Goal: Information Seeking & Learning: Learn about a topic

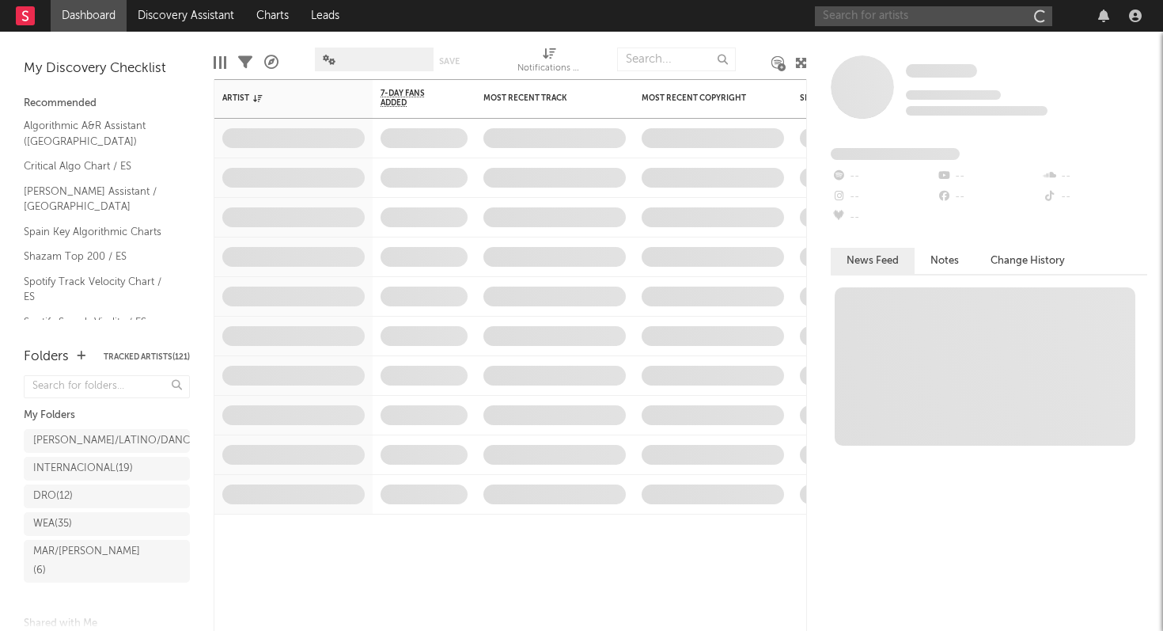
click at [925, 14] on input "text" at bounding box center [933, 16] width 237 height 20
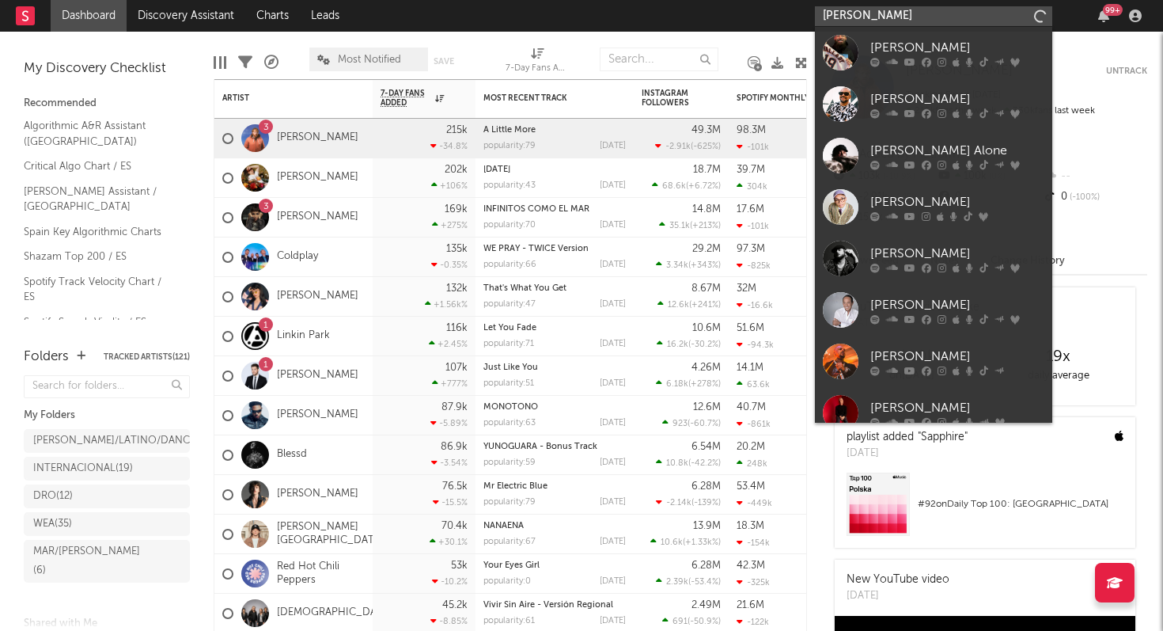
type input "[PERSON_NAME]"
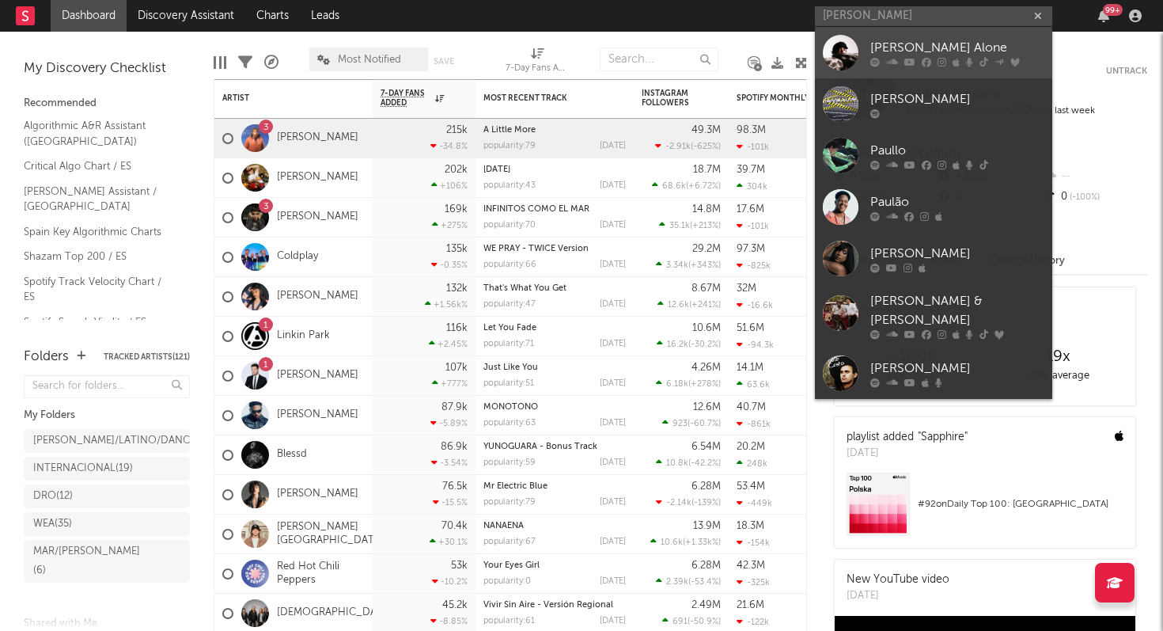
click at [890, 41] on div "[PERSON_NAME] Alone" at bounding box center [957, 47] width 174 height 19
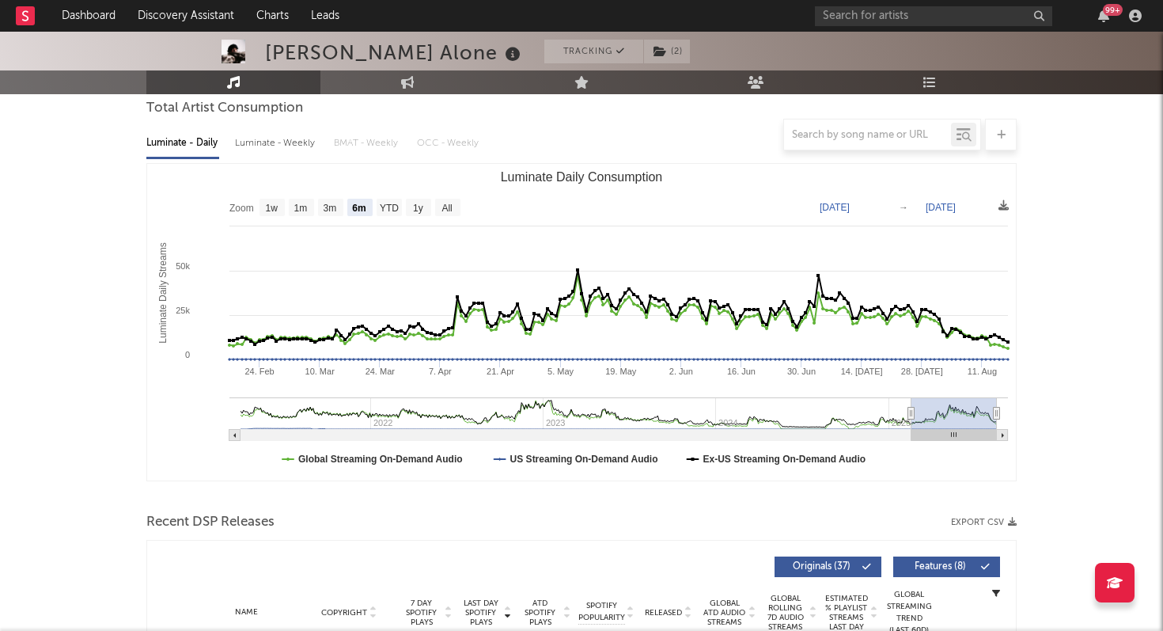
scroll to position [160, 0]
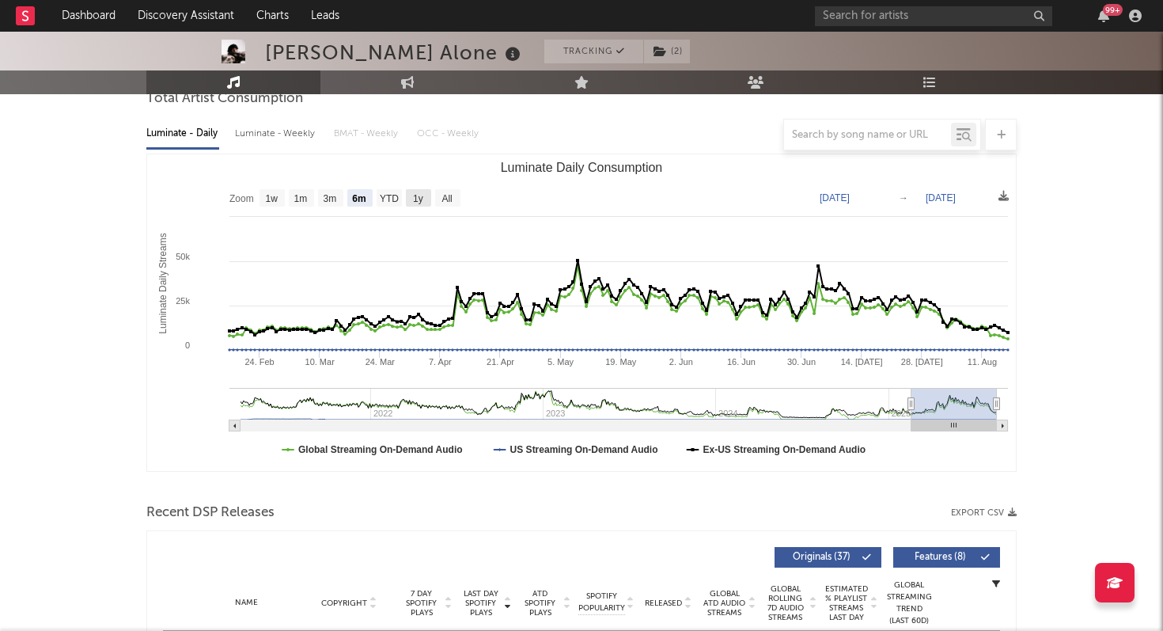
click at [413, 195] on text "1y" at bounding box center [418, 198] width 10 height 11
select select "1y"
type input "[DATE]"
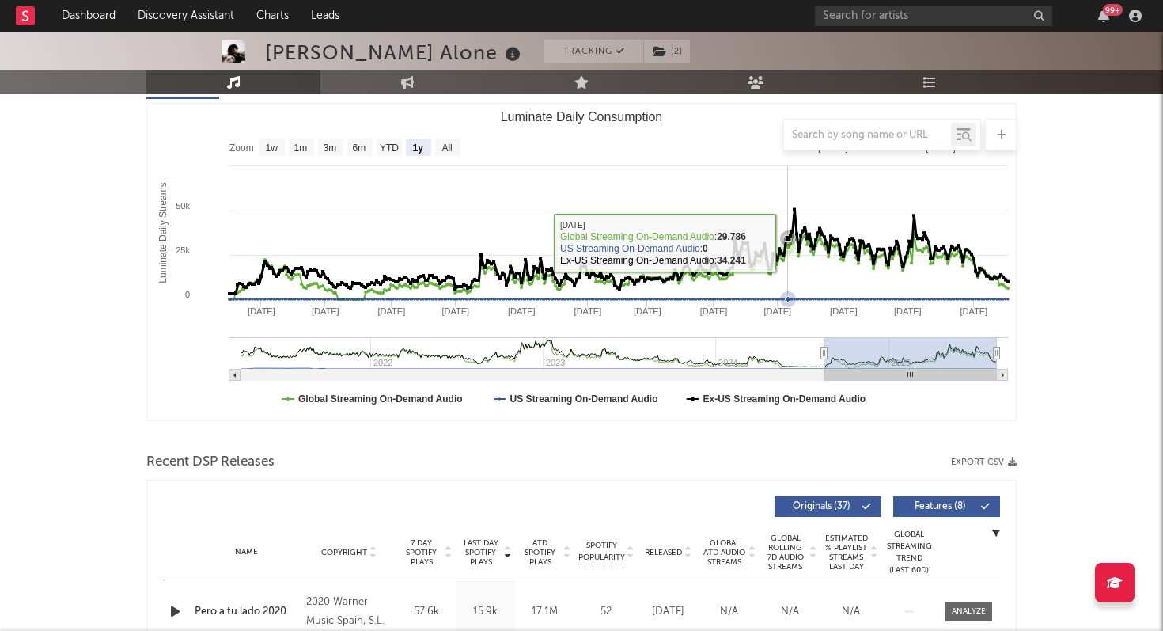
scroll to position [205, 0]
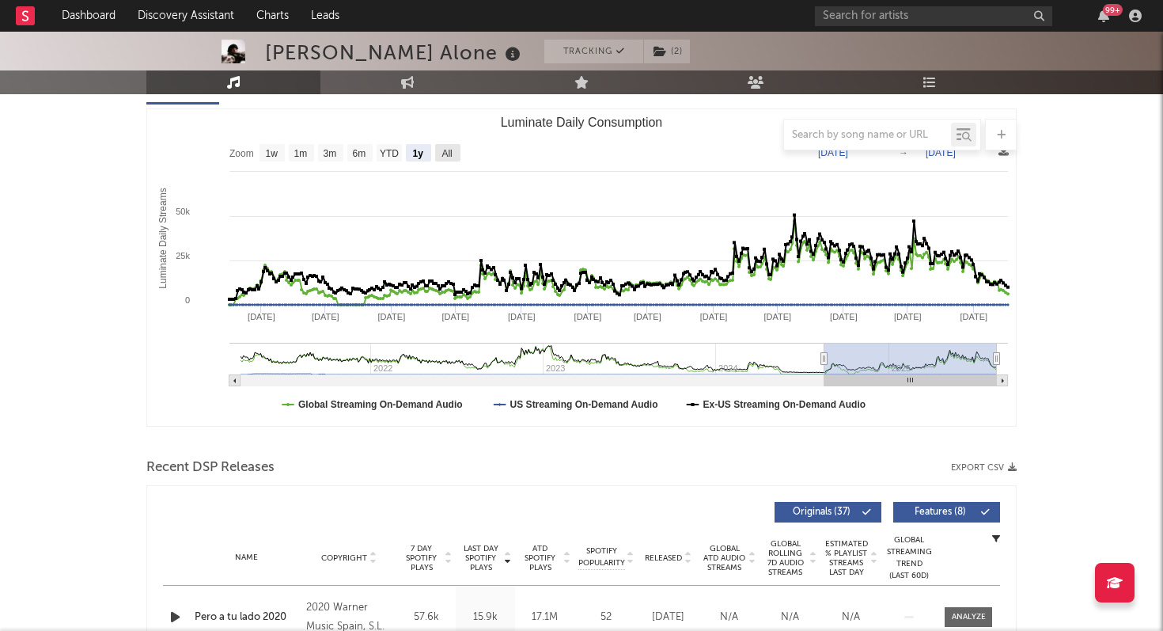
click at [448, 154] on text "All" at bounding box center [446, 153] width 10 height 11
select select "All"
type input "[DATE]"
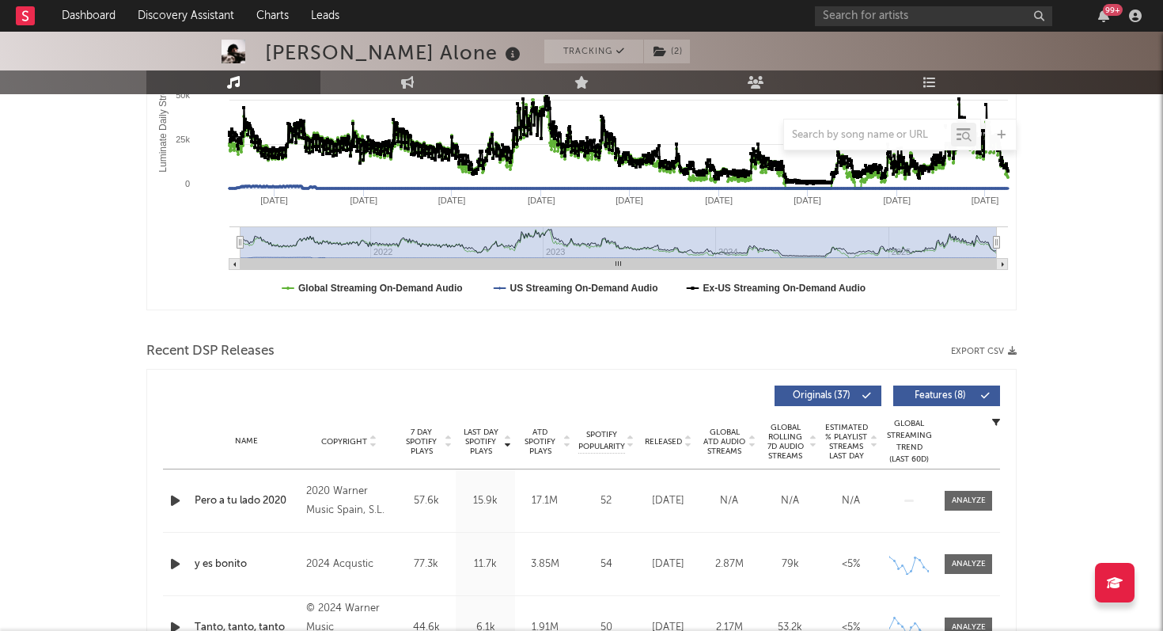
scroll to position [330, 0]
